Goal: Task Accomplishment & Management: Use online tool/utility

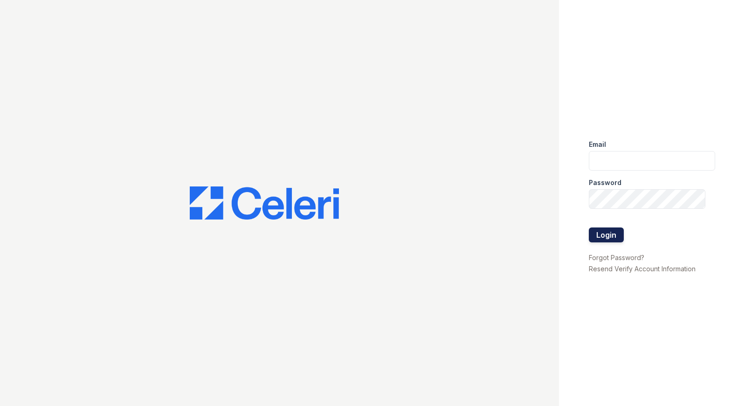
type input "Renewwaltham@trinity-pm.com"
drag, startPoint x: 614, startPoint y: 232, endPoint x: 722, endPoint y: 248, distance: 109.4
click at [722, 248] on div "Email Renewwaltham@trinity-pm.com Password Login Forgot Password? Resend Verify…" at bounding box center [652, 203] width 186 height 406
drag, startPoint x: 634, startPoint y: 208, endPoint x: 539, endPoint y: 314, distance: 142.2
click at [535, 316] on div at bounding box center [279, 203] width 559 height 406
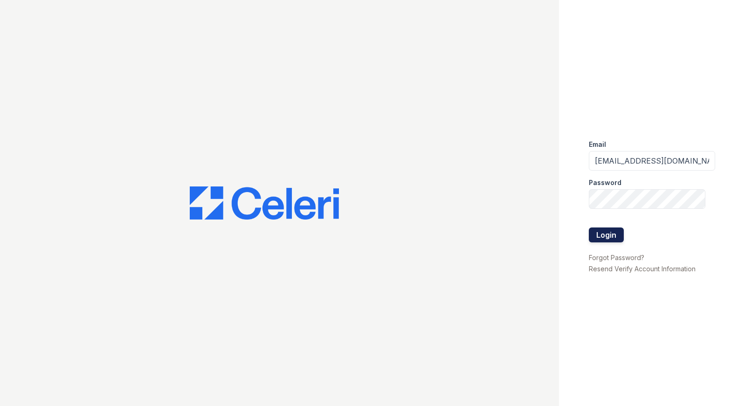
click at [606, 234] on button "Login" at bounding box center [606, 234] width 35 height 15
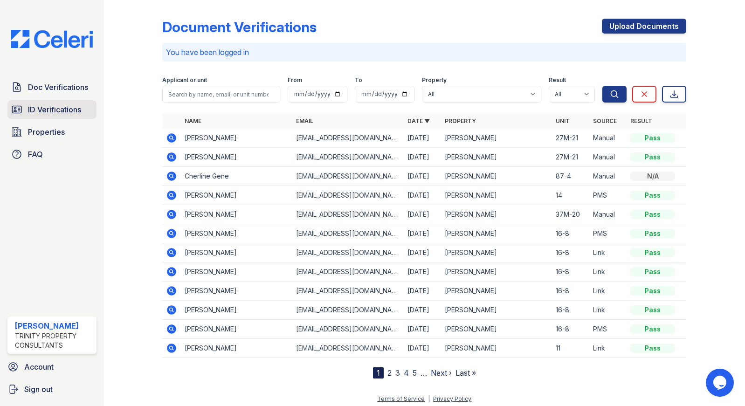
drag, startPoint x: 63, startPoint y: 113, endPoint x: 69, endPoint y: 110, distance: 6.5
click at [63, 112] on span "ID Verifications" at bounding box center [54, 109] width 53 height 11
